Goal: Transaction & Acquisition: Purchase product/service

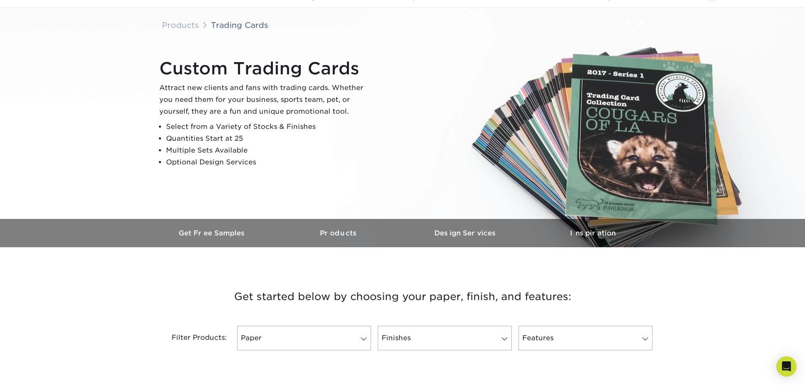
scroll to position [169, 0]
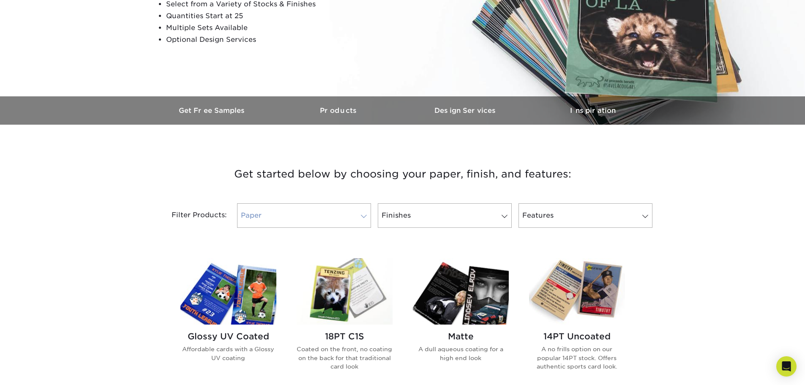
click at [336, 212] on link "Paper" at bounding box center [304, 215] width 134 height 24
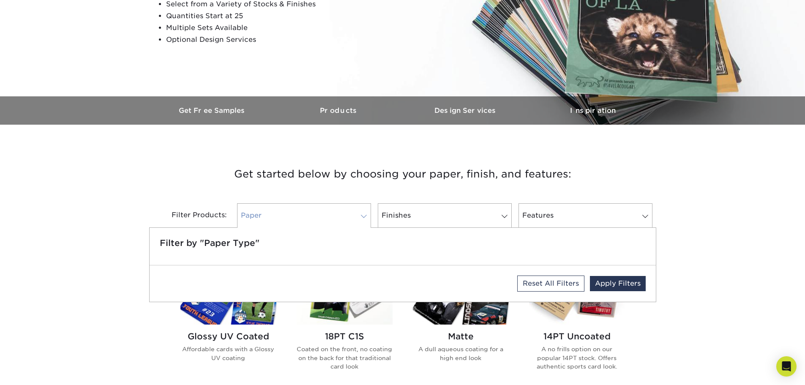
click at [336, 212] on link "Paper" at bounding box center [304, 215] width 134 height 24
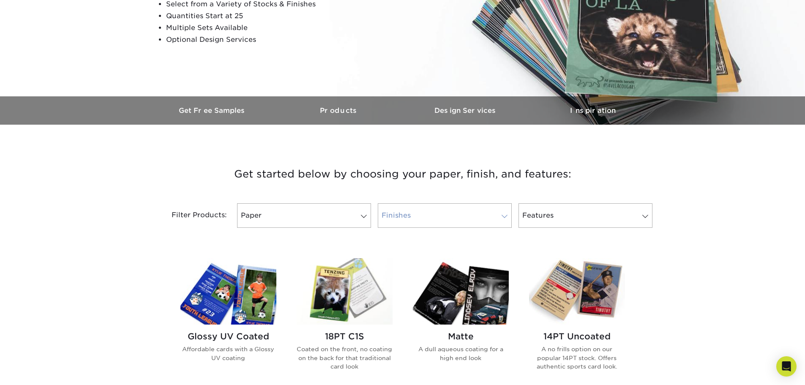
click at [474, 221] on link "Finishes" at bounding box center [445, 215] width 134 height 24
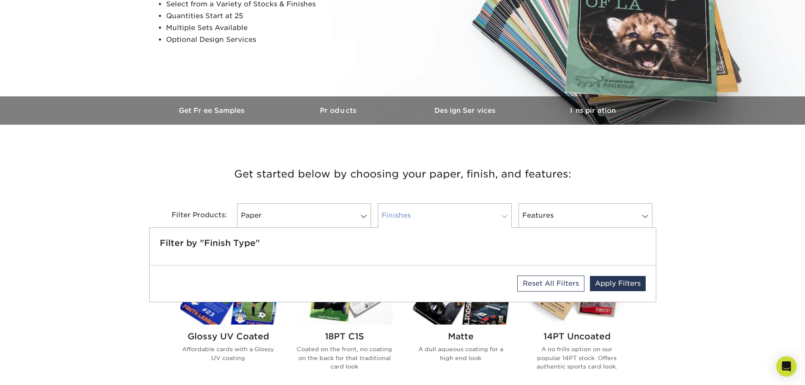
click at [474, 221] on link "Finishes" at bounding box center [445, 215] width 134 height 24
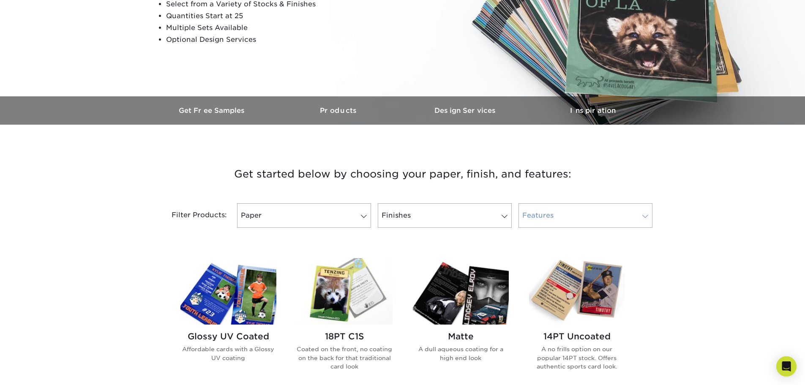
click at [612, 217] on link "Features" at bounding box center [585, 215] width 134 height 24
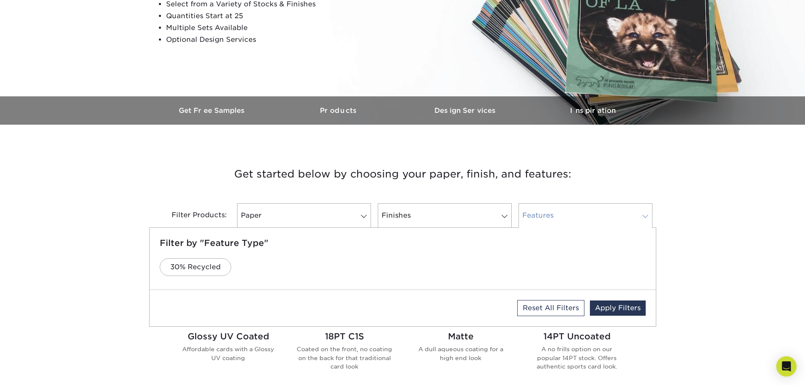
click at [612, 217] on link "Features" at bounding box center [585, 215] width 134 height 24
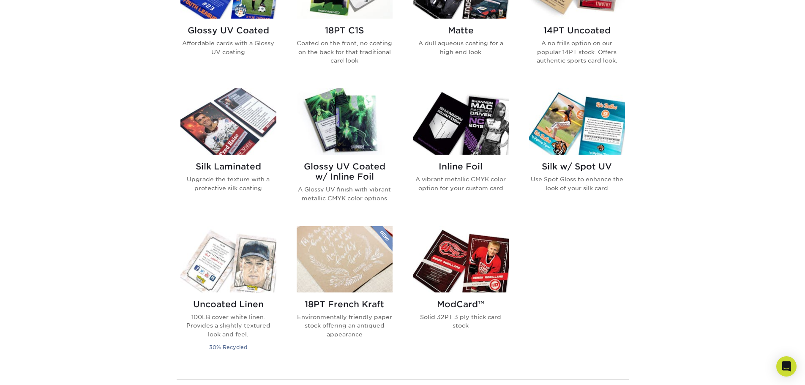
scroll to position [422, 0]
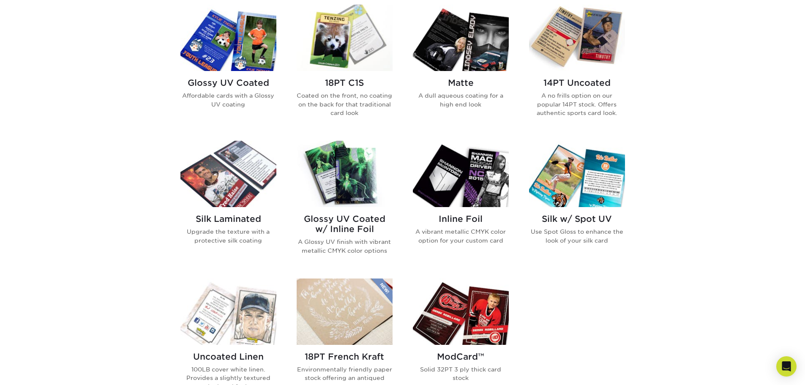
click at [591, 57] on img at bounding box center [577, 38] width 96 height 66
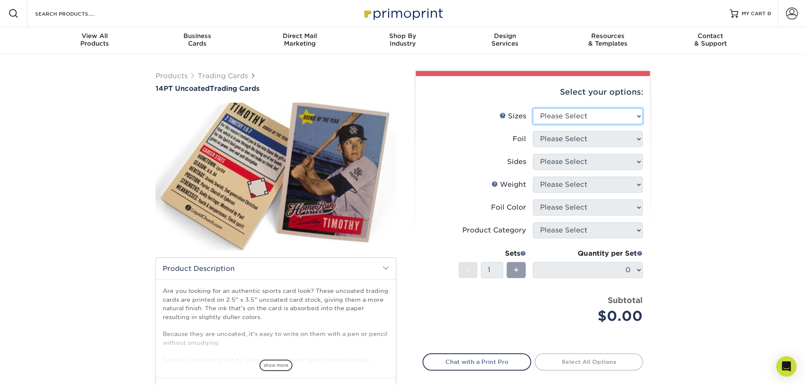
click at [583, 118] on select "Please Select 2.5" x 3.5"" at bounding box center [588, 116] width 110 height 16
select select "2.50x3.50"
click at [533, 108] on select "Please Select 2.5" x 3.5"" at bounding box center [588, 116] width 110 height 16
click at [583, 141] on select "Please Select Yes No" at bounding box center [588, 139] width 110 height 16
select select "0"
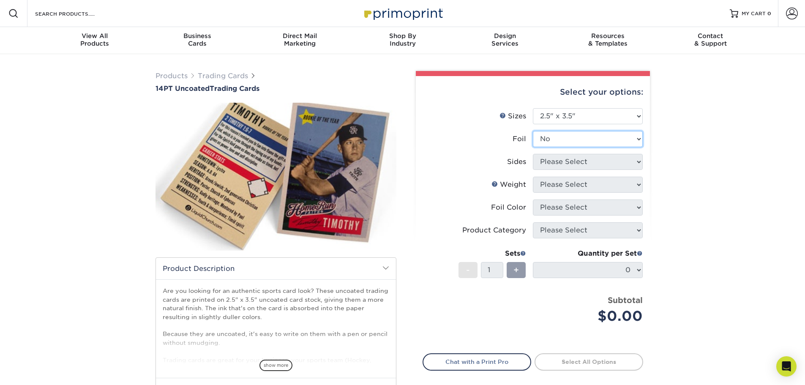
click at [533, 131] on select "Please Select Yes No" at bounding box center [588, 139] width 110 height 16
click at [563, 168] on select "Please Select Print Both Sides Print Front Only" at bounding box center [588, 162] width 110 height 16
select select "13abbda7-1d64-4f25-8bb2-c179b224825d"
click at [533, 154] on select "Please Select Print Both Sides Print Front Only" at bounding box center [588, 162] width 110 height 16
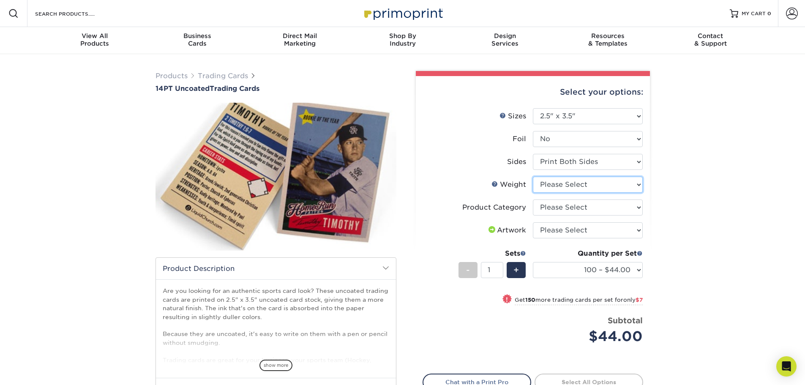
click at [552, 186] on select "Please Select 14PT Uncoated" at bounding box center [588, 185] width 110 height 16
select select "14PT Uncoated"
click at [533, 177] on select "Please Select 14PT Uncoated" at bounding box center [588, 185] width 110 height 16
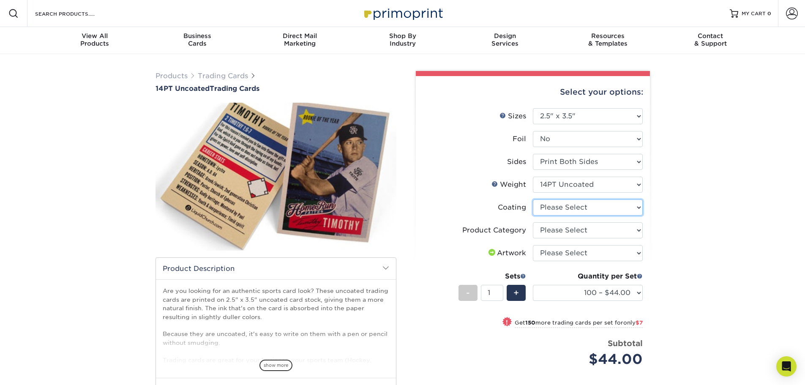
click at [593, 213] on select at bounding box center [588, 207] width 110 height 16
select select "3e7618de-abca-4bda-9f97-8b9129e913d8"
click at [533, 199] on select at bounding box center [588, 207] width 110 height 16
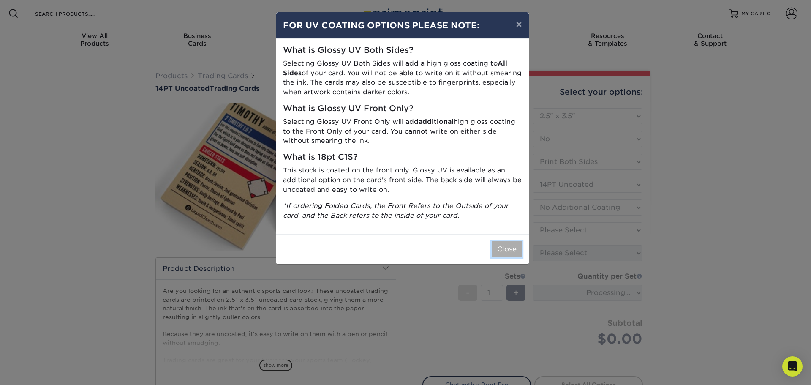
click at [504, 250] on button "Close" at bounding box center [507, 249] width 30 height 16
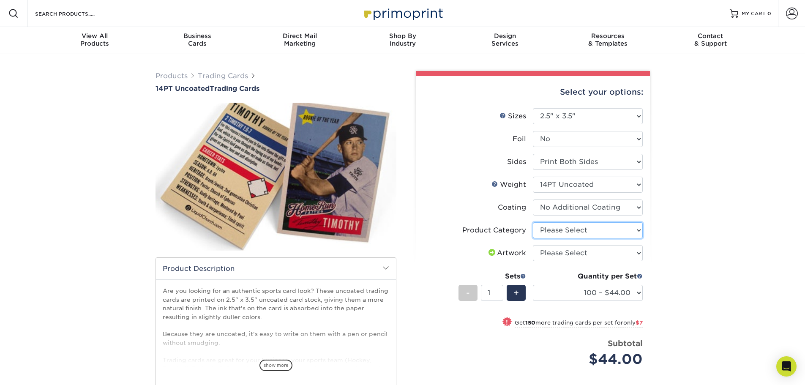
click at [601, 229] on select "Please Select Trading Cards" at bounding box center [588, 230] width 110 height 16
select select "c2f9bce9-36c2-409d-b101-c29d9d031e18"
click at [533, 222] on select "Please Select Trading Cards" at bounding box center [588, 230] width 110 height 16
click at [592, 257] on select "Please Select I will upload files I need a design - $100" at bounding box center [588, 253] width 110 height 16
select select "upload"
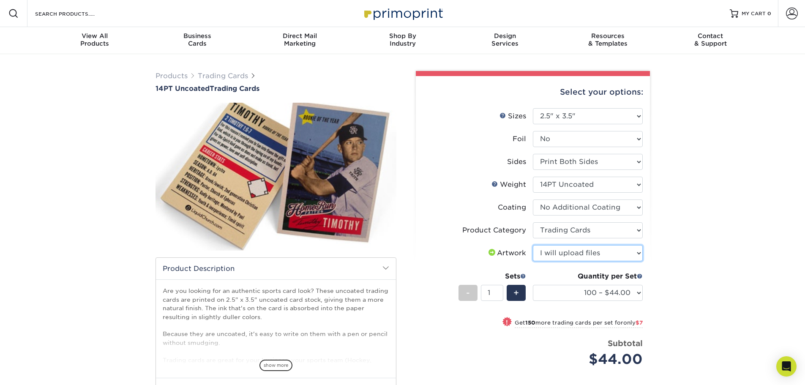
click at [533, 245] on select "Please Select I will upload files I need a design - $100" at bounding box center [588, 253] width 110 height 16
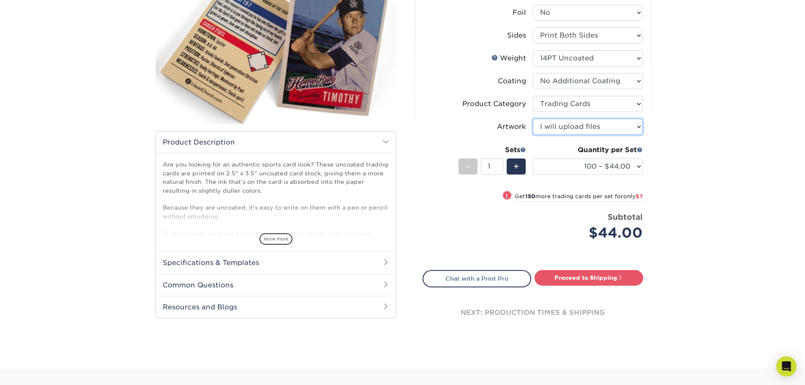
scroll to position [127, 0]
click at [629, 164] on select "100 – $44.00 250 – $51.00 500 – $54.00 1000 – $78.00 2500 – $148.00 5000 – $198…" at bounding box center [588, 166] width 110 height 16
click at [533, 158] on select "100 – $44.00 250 – $51.00 500 – $54.00 1000 – $78.00 2500 – $148.00 5000 – $198…" at bounding box center [588, 166] width 110 height 16
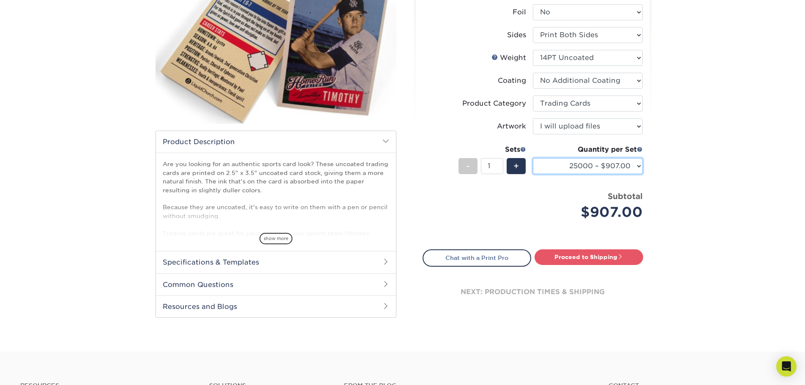
click at [622, 164] on select "100 – $44.00 250 – $51.00 500 – $54.00 1000 – $78.00 2500 – $148.00 5000 – $198…" at bounding box center [588, 166] width 110 height 16
select select "1000 – $78.00"
click at [533, 158] on select "100 – $44.00 250 – $51.00 500 – $54.00 1000 – $78.00 2500 – $148.00 5000 – $198…" at bounding box center [588, 166] width 110 height 16
